Goal: Transaction & Acquisition: Purchase product/service

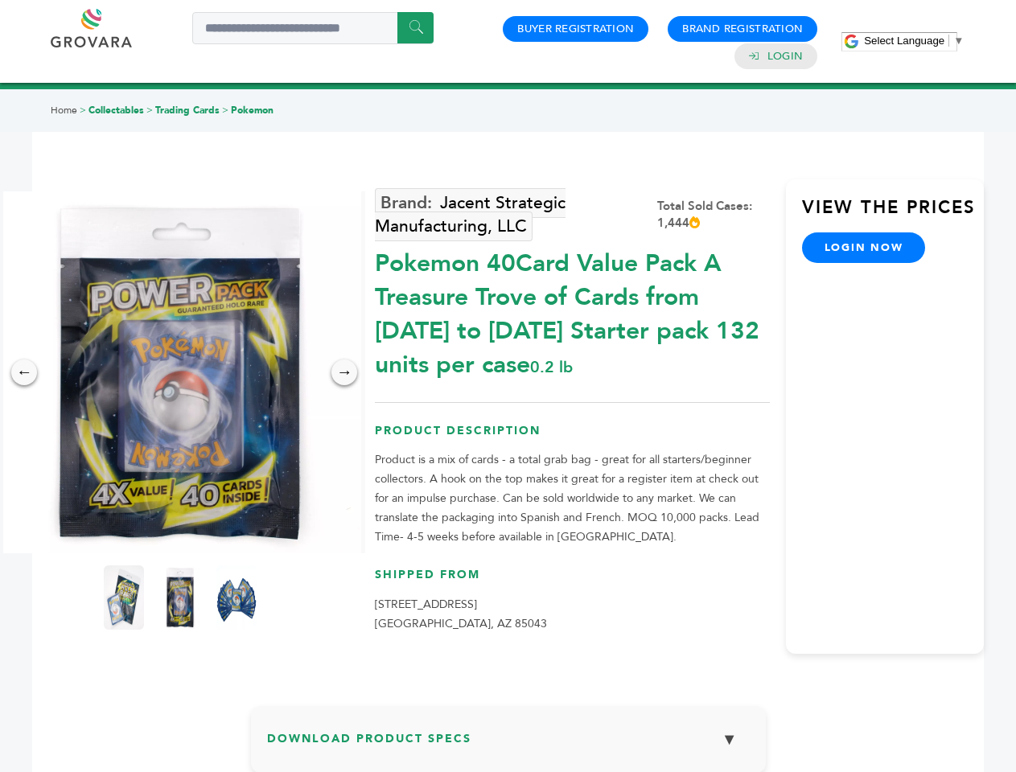
click at [914, 40] on span "Select Language" at bounding box center [904, 41] width 80 height 12
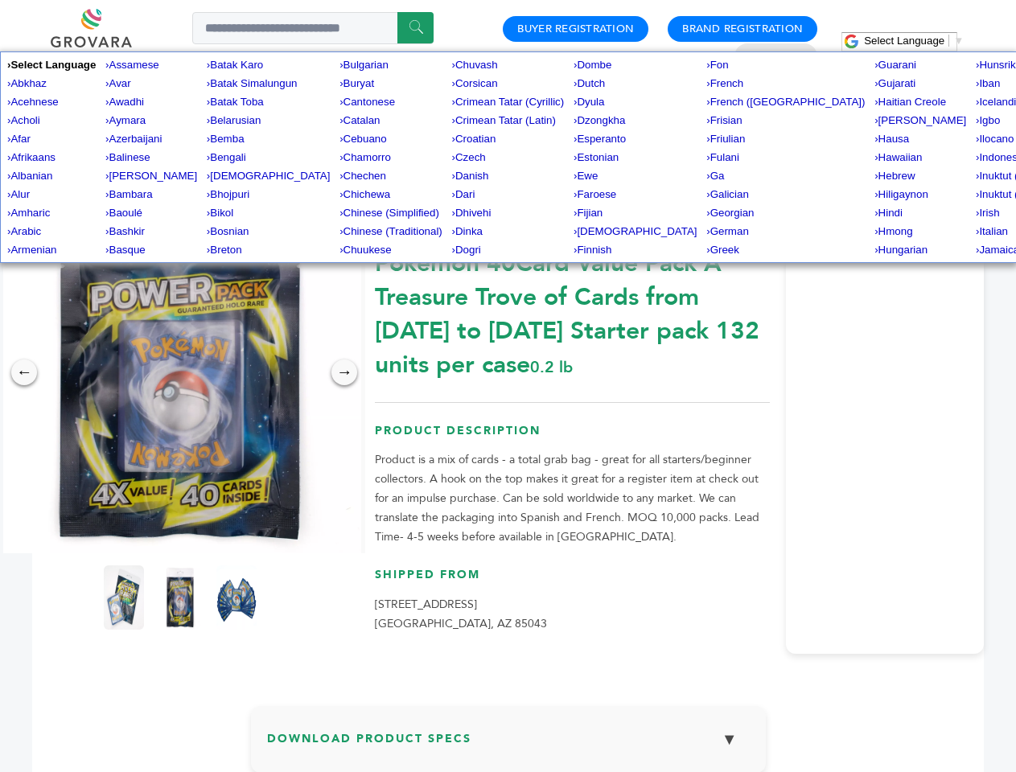
click at [180, 372] on img at bounding box center [180, 372] width 362 height 362
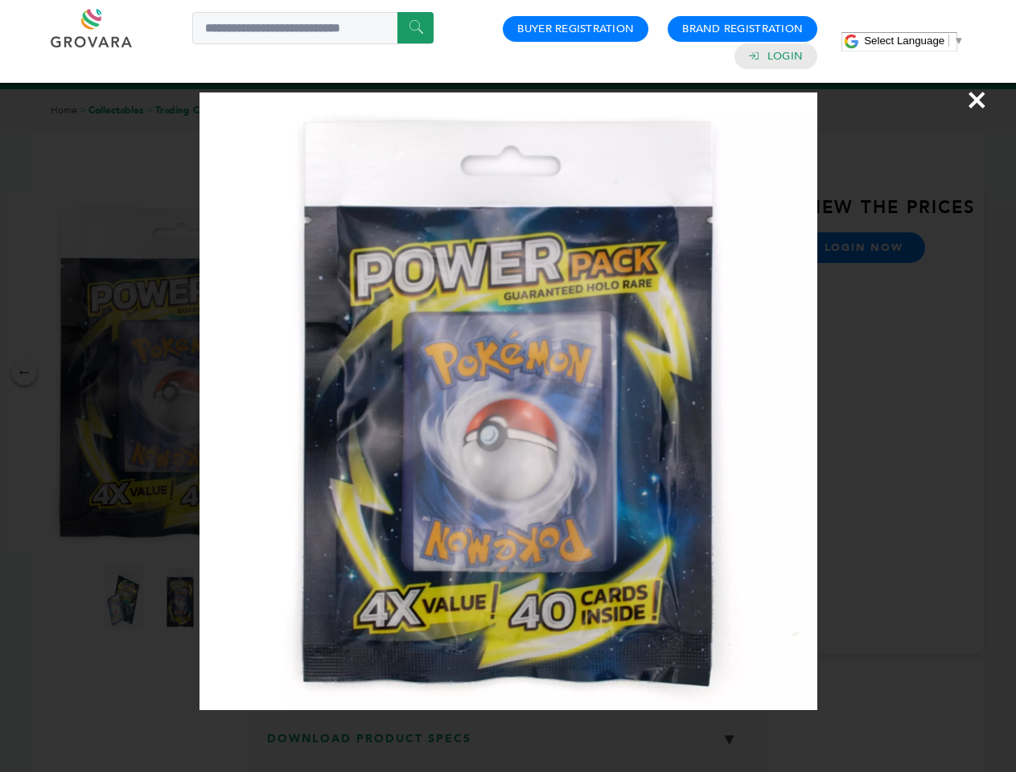
click at [24, 372] on div "×" at bounding box center [508, 386] width 1016 height 772
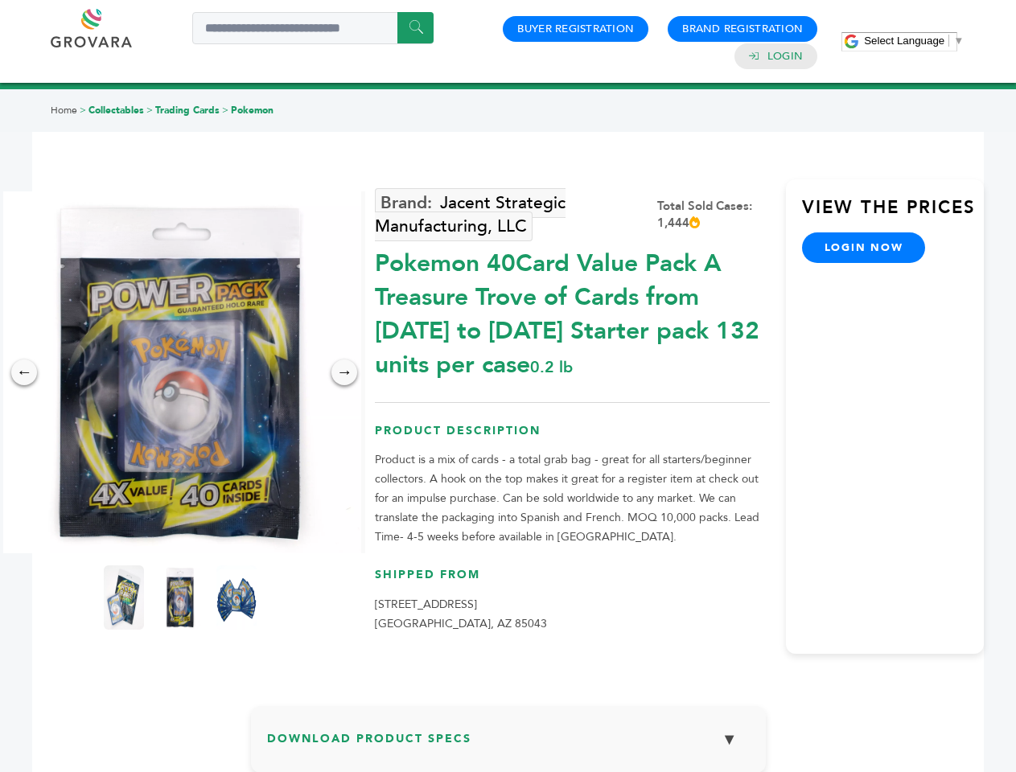
click at [344, 372] on div "→" at bounding box center [344, 372] width 26 height 26
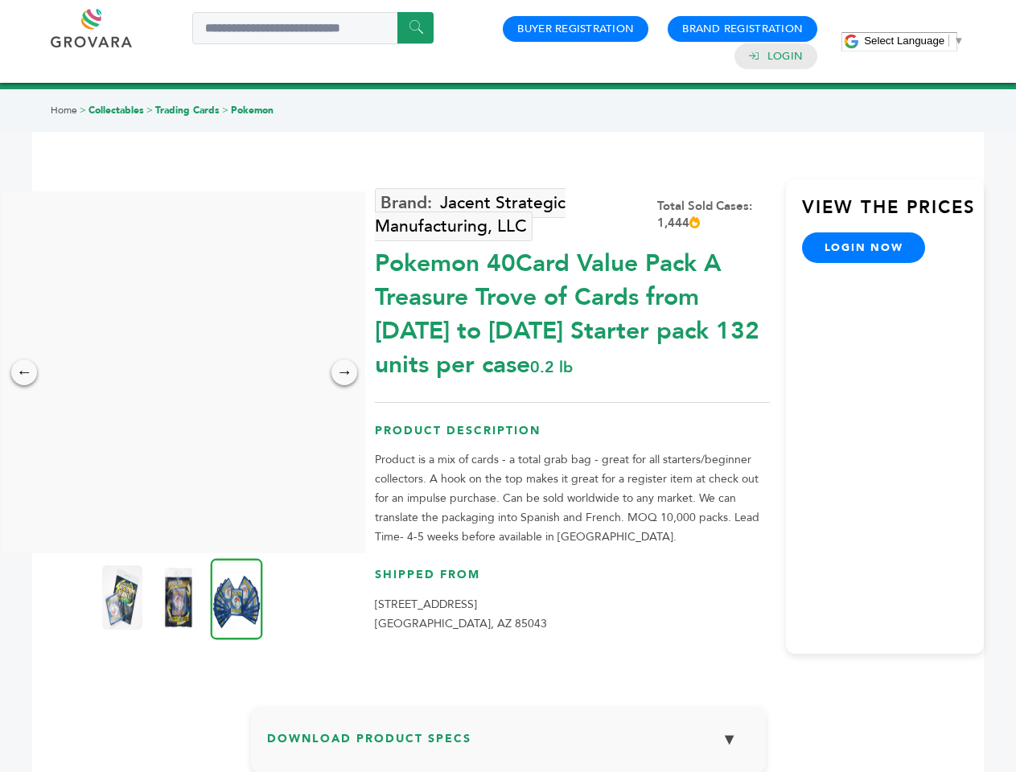
click at [124, 597] on img at bounding box center [122, 597] width 40 height 64
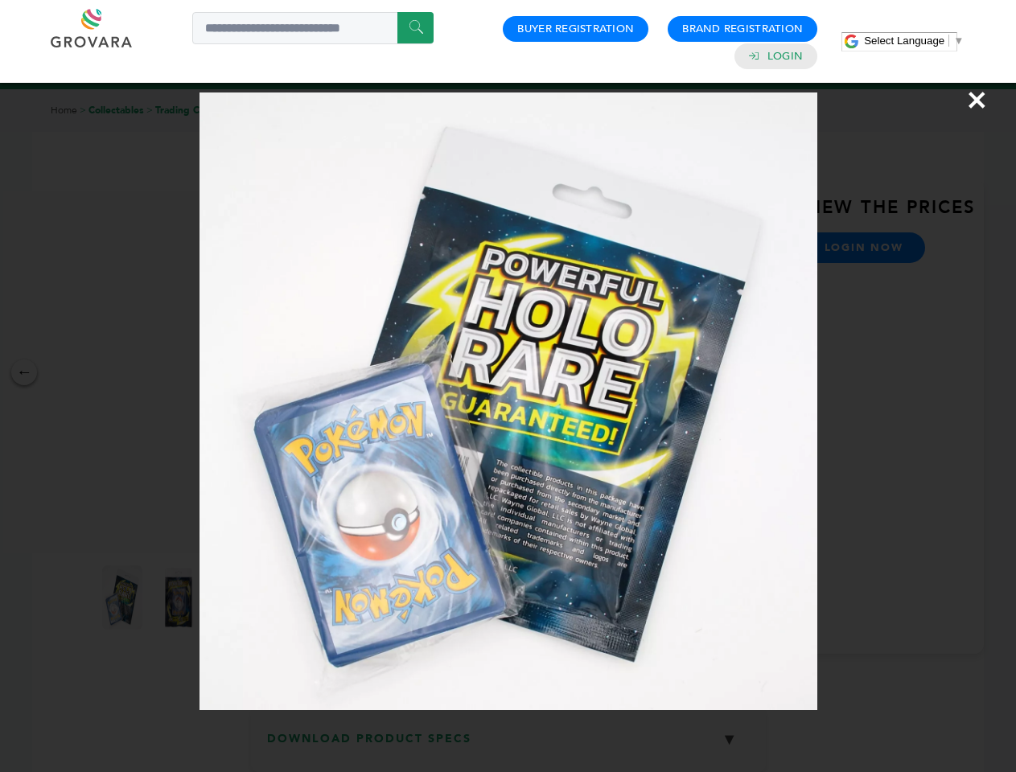
click at [180, 597] on div "×" at bounding box center [508, 386] width 1016 height 772
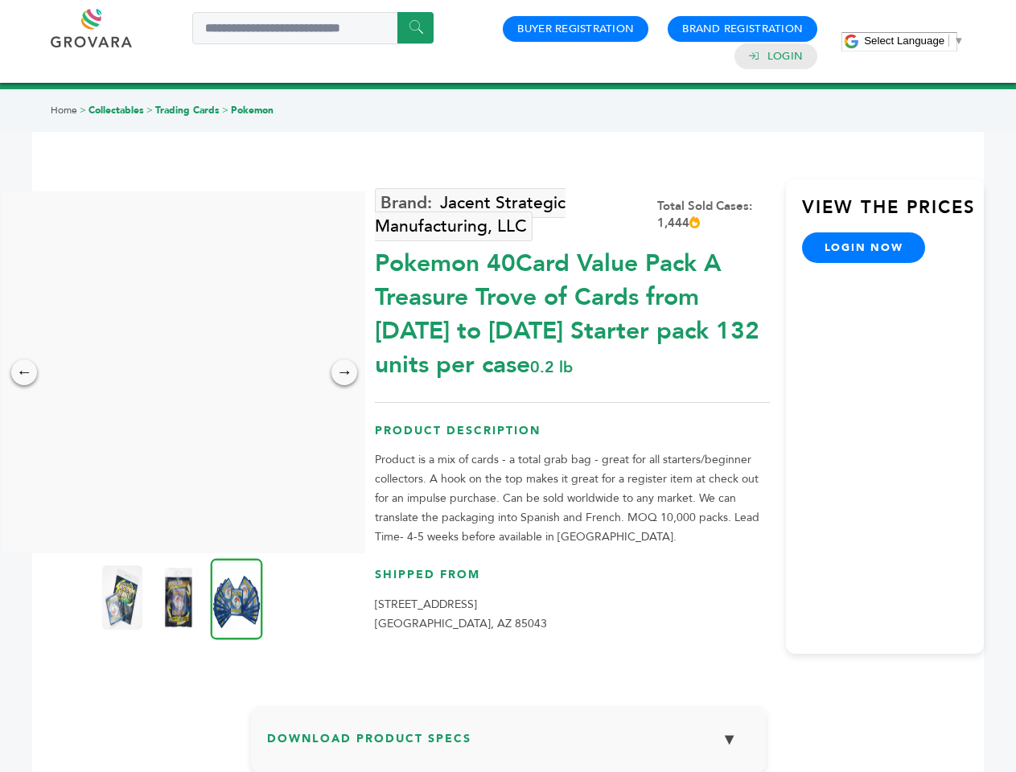
click at [236, 597] on img at bounding box center [237, 598] width 52 height 81
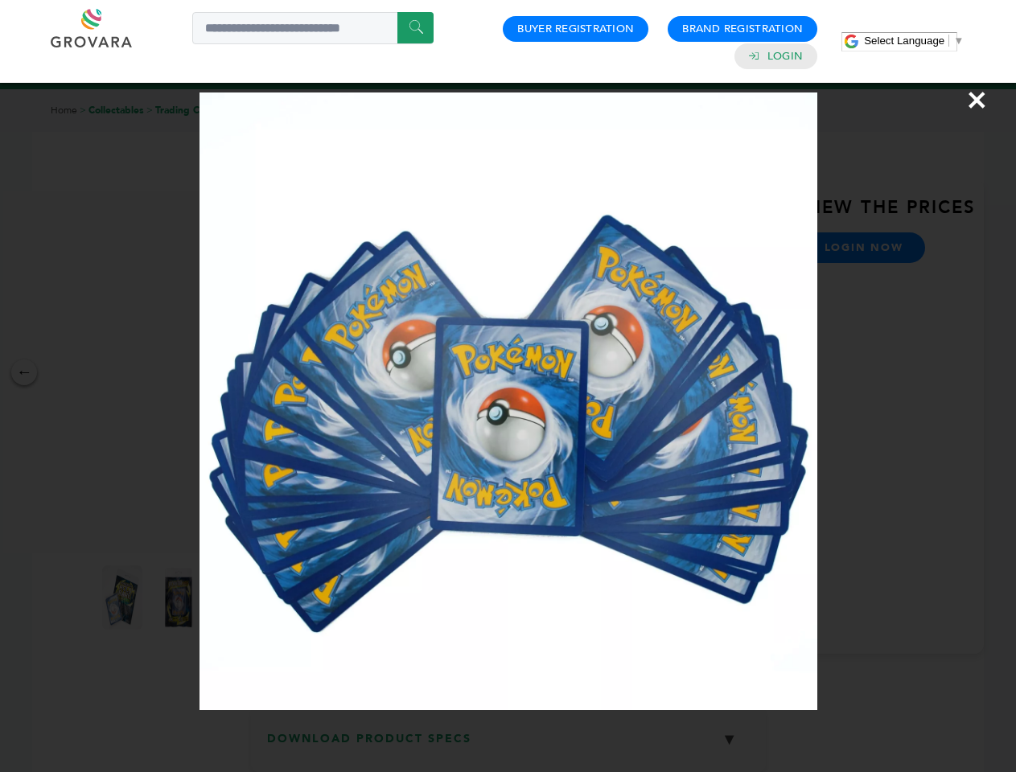
click at [508, 745] on div "×" at bounding box center [508, 386] width 1016 height 772
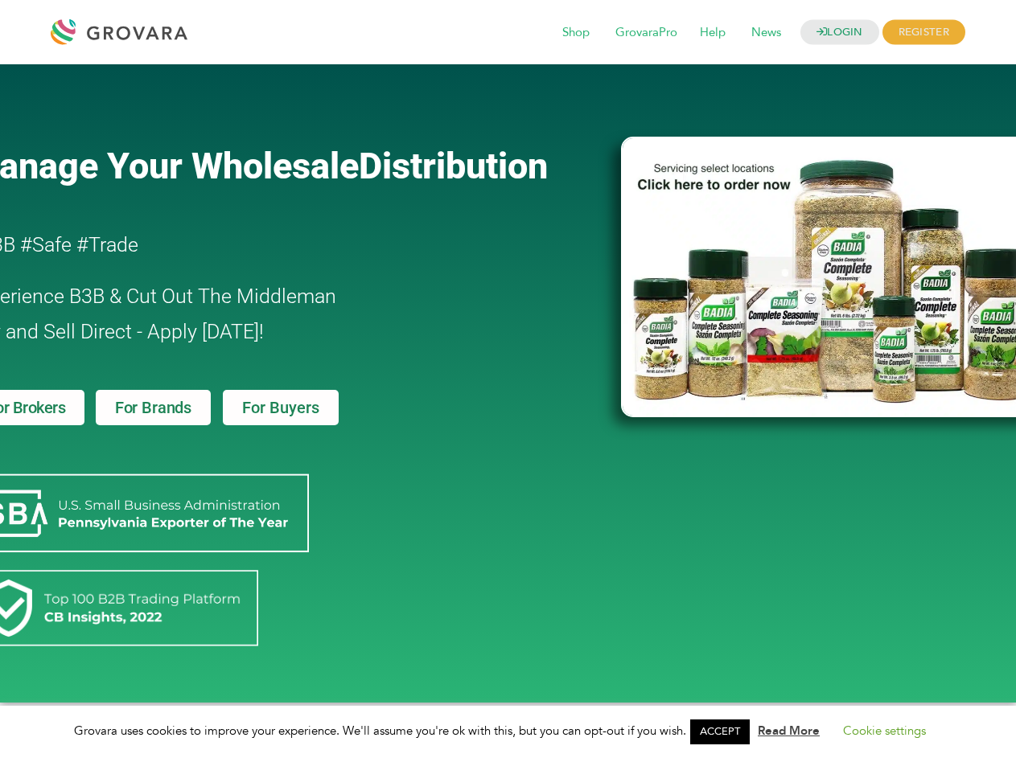
click at [725, 732] on link "ACCEPT" at bounding box center [720, 732] width 60 height 25
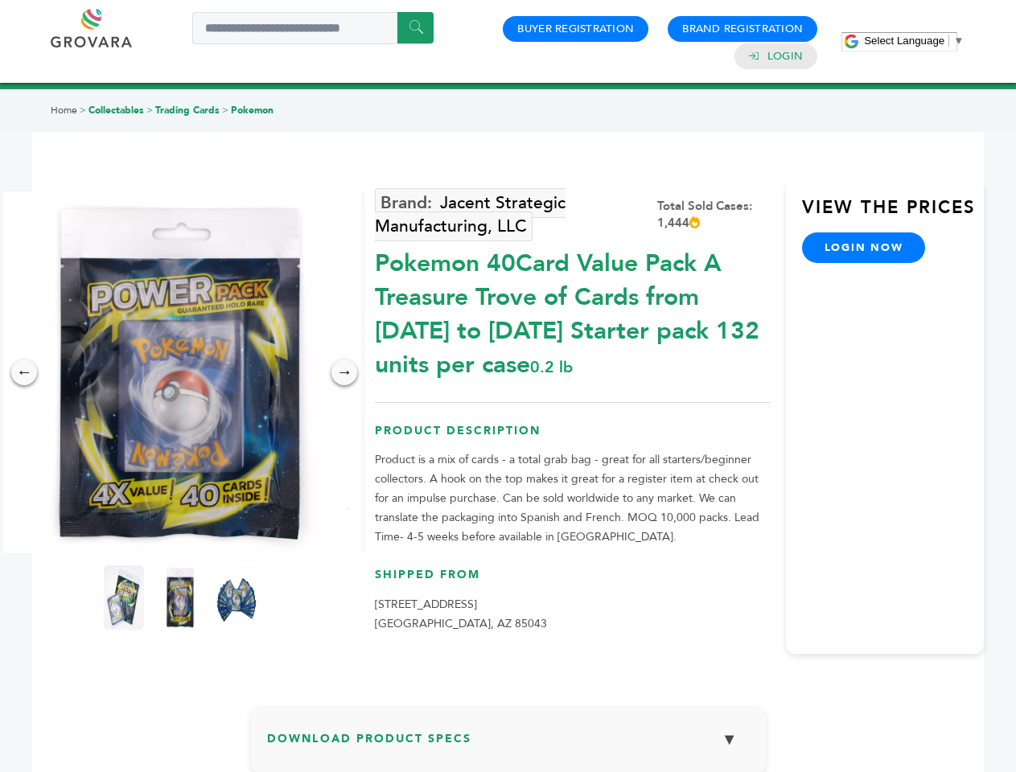
click at [914, 40] on span "Select Language" at bounding box center [904, 41] width 80 height 12
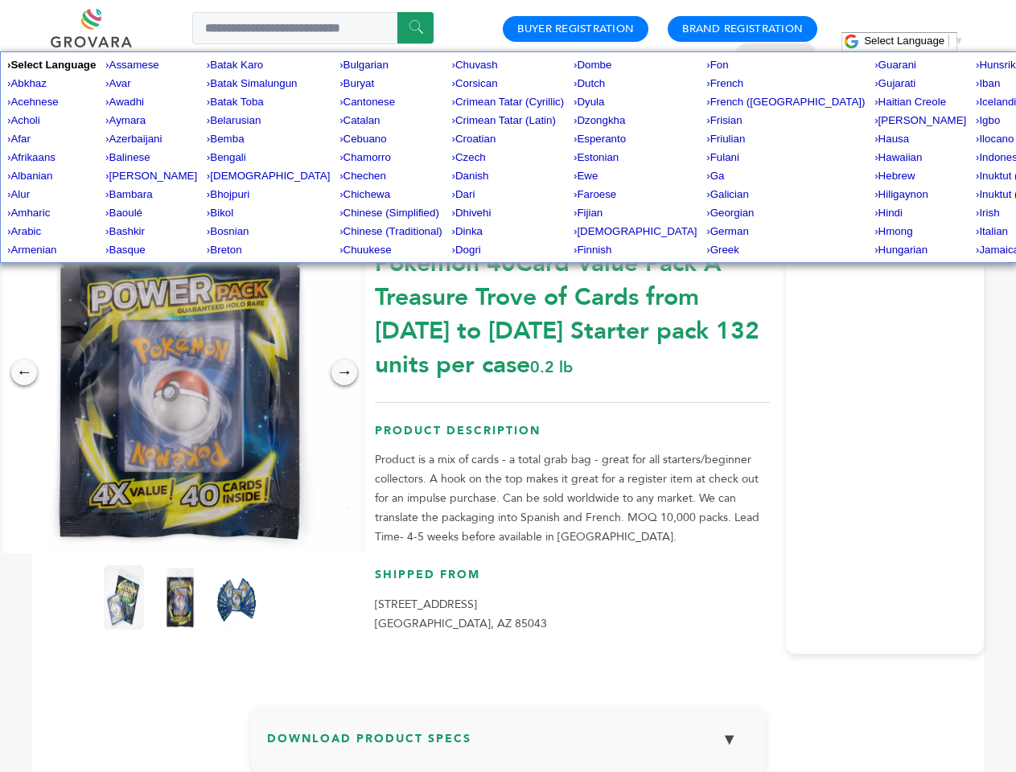
click at [180, 372] on img at bounding box center [180, 372] width 362 height 362
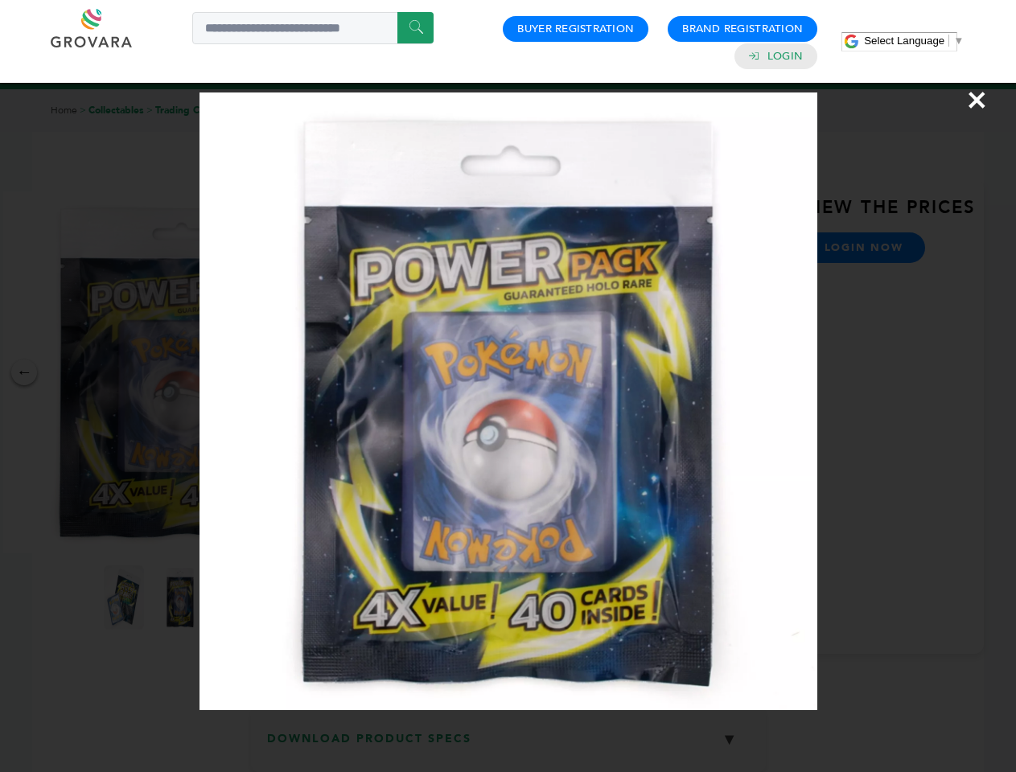
click at [24, 372] on div "×" at bounding box center [508, 386] width 1016 height 772
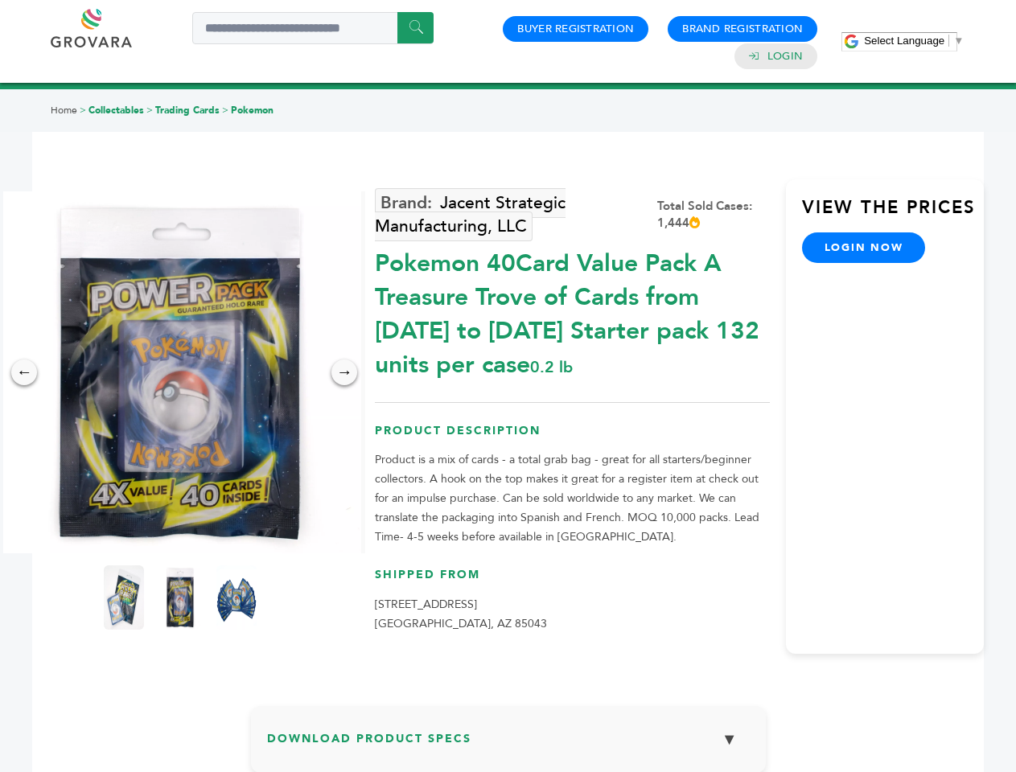
click at [344, 372] on div "→" at bounding box center [344, 372] width 26 height 26
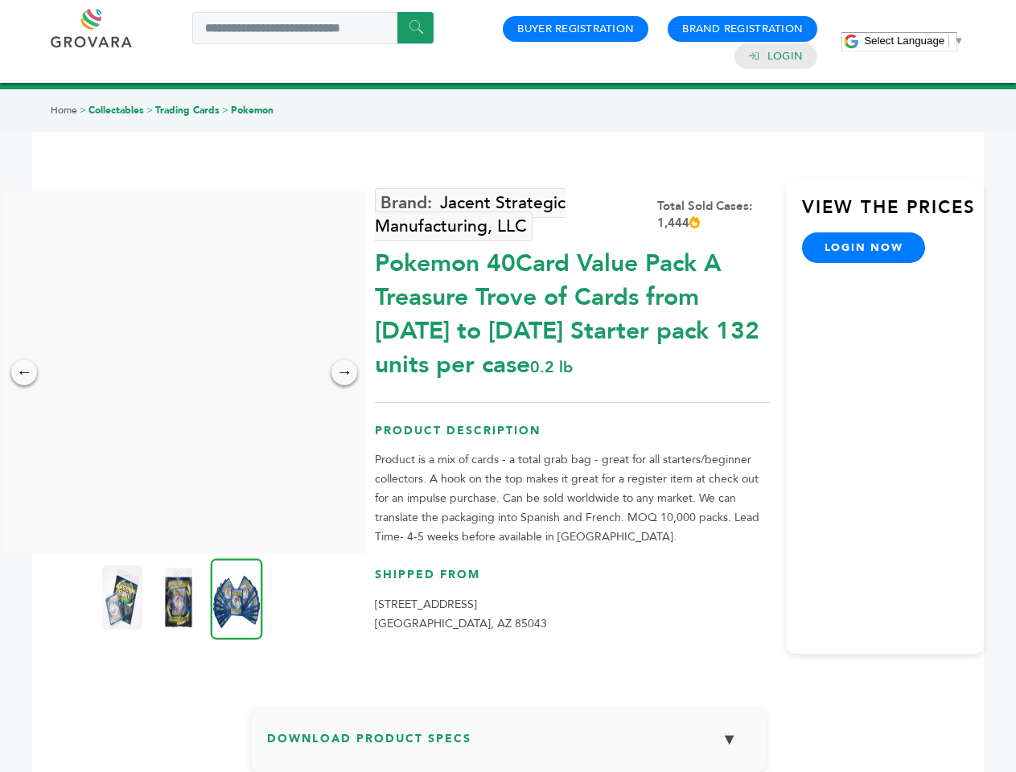
click at [124, 597] on img at bounding box center [122, 597] width 40 height 64
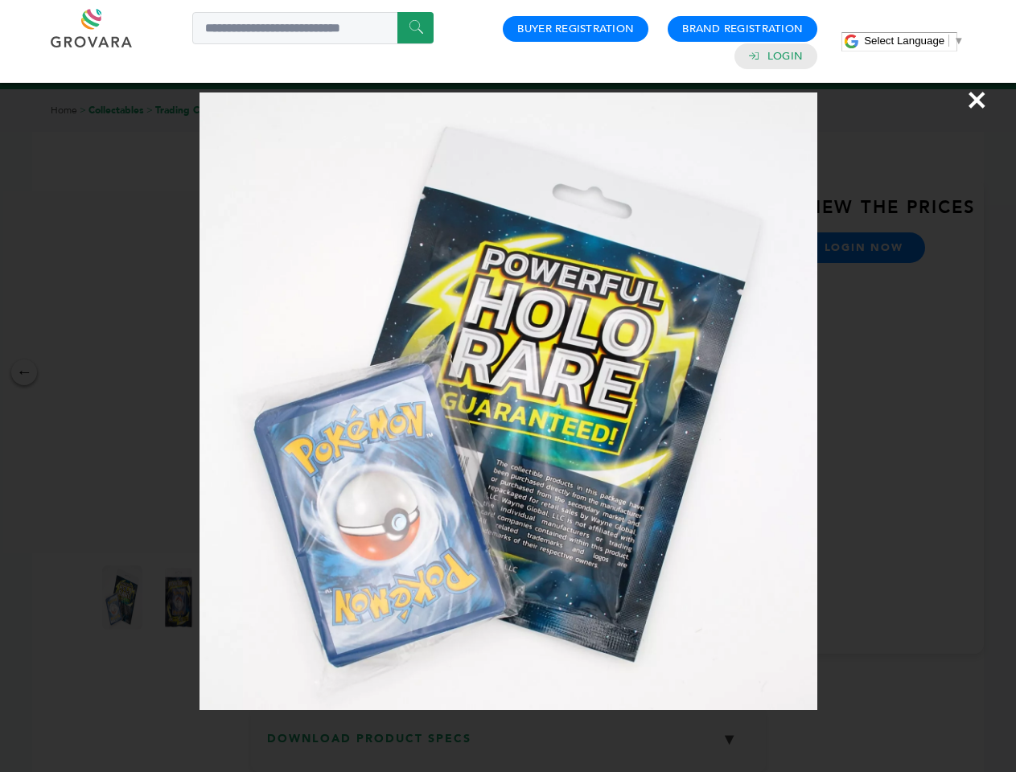
click at [180, 597] on div "×" at bounding box center [508, 386] width 1016 height 772
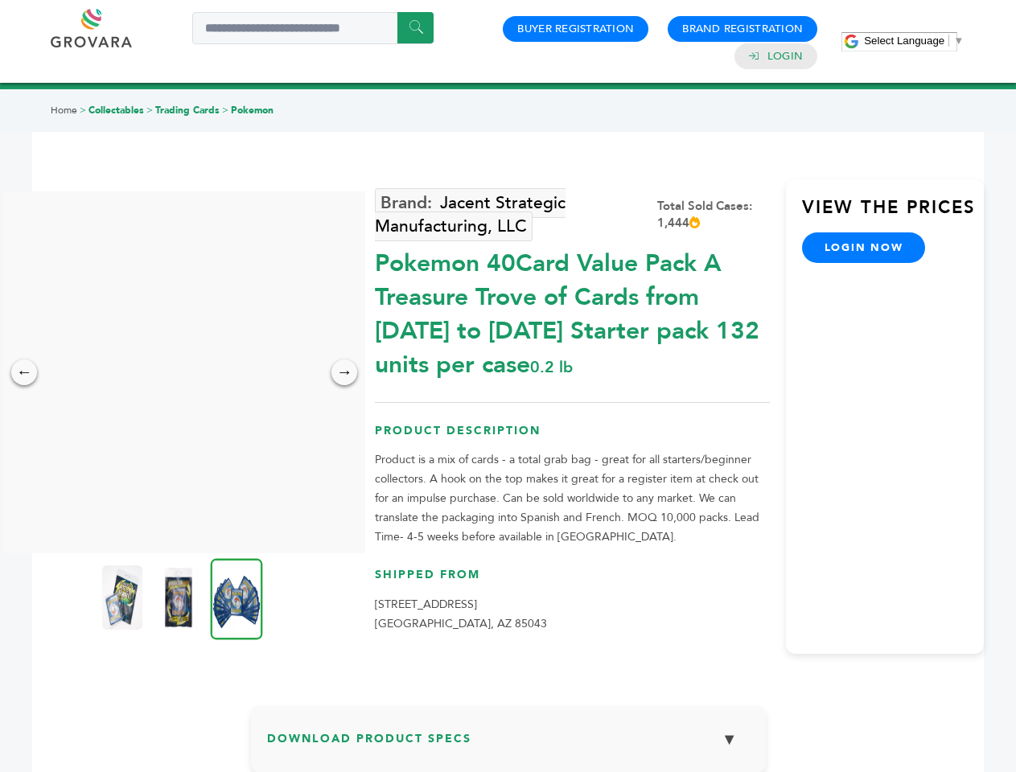
click at [236, 597] on img at bounding box center [237, 598] width 52 height 81
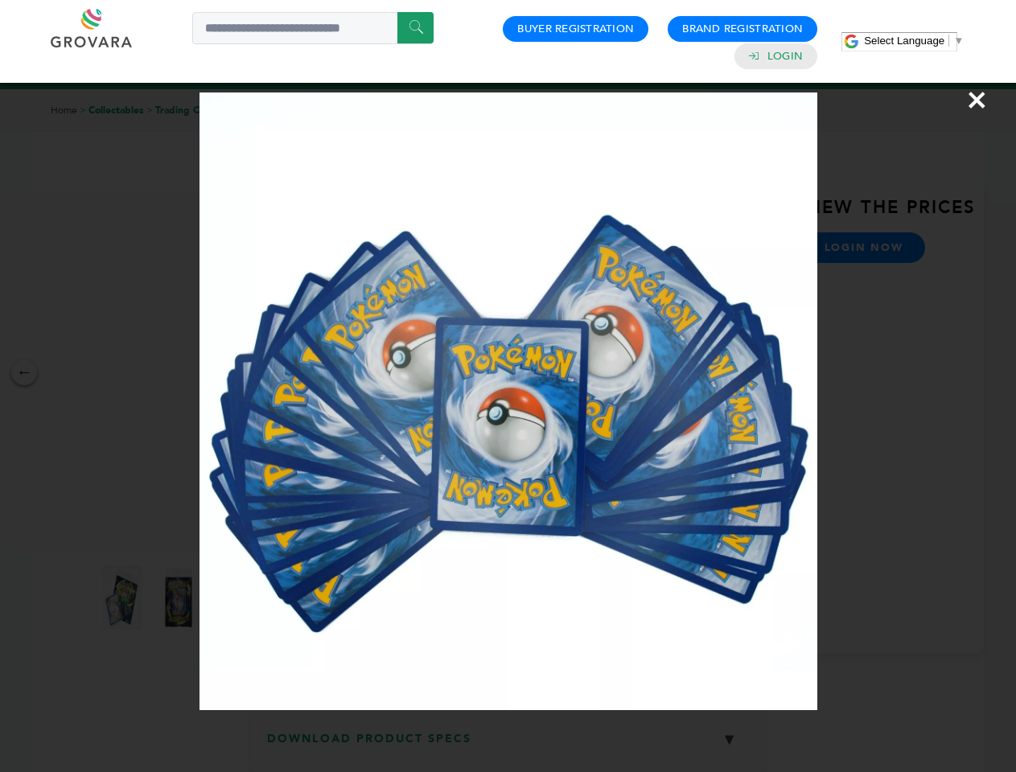
click at [508, 745] on div "×" at bounding box center [508, 386] width 1016 height 772
